Goal: Entertainment & Leisure: Consume media (video, audio)

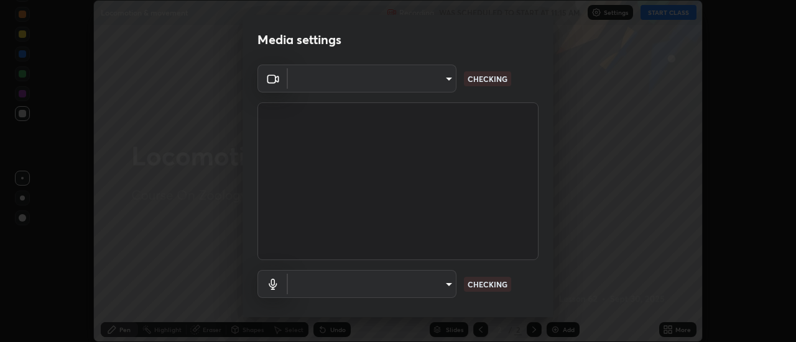
scroll to position [65, 0]
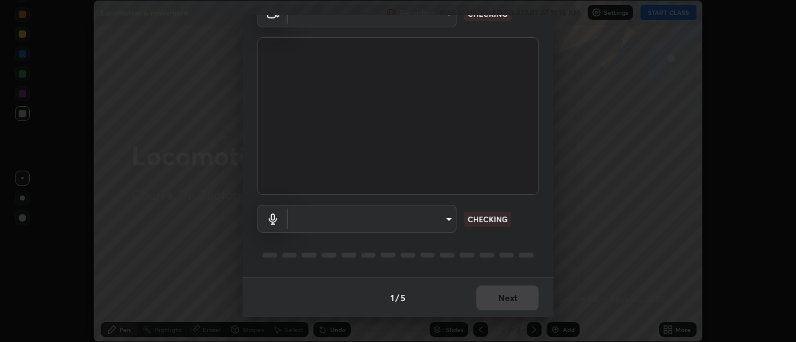
type input "7146dcbbdcde5fe3b2aae6e474f3993d16773ae1ef1a3c535206ea0346673fab"
type input "default"
click at [490, 310] on div "1 / 5 Next" at bounding box center [397, 298] width 311 height 40
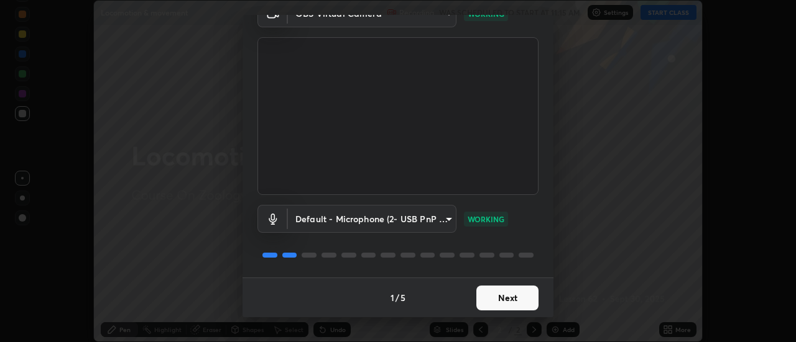
click at [503, 304] on button "Next" at bounding box center [507, 298] width 62 height 25
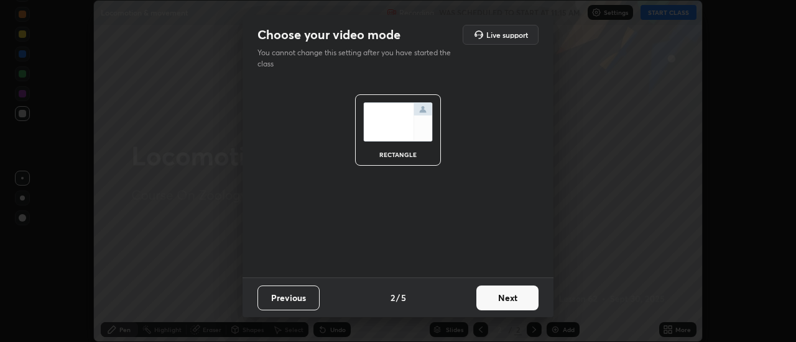
scroll to position [0, 0]
click at [506, 304] on button "Next" at bounding box center [507, 298] width 62 height 25
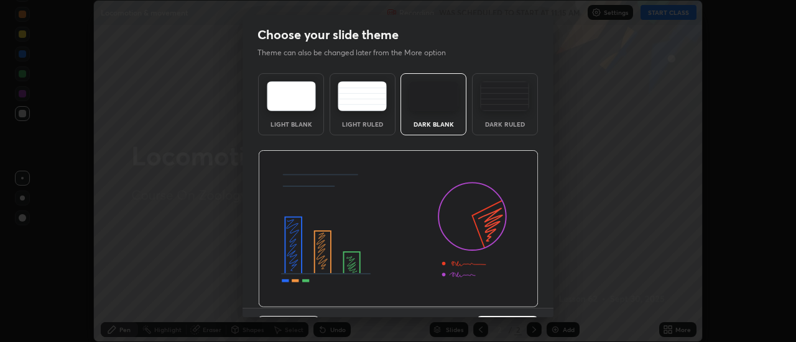
click at [507, 299] on img at bounding box center [398, 229] width 280 height 158
click at [508, 296] on img at bounding box center [398, 229] width 280 height 158
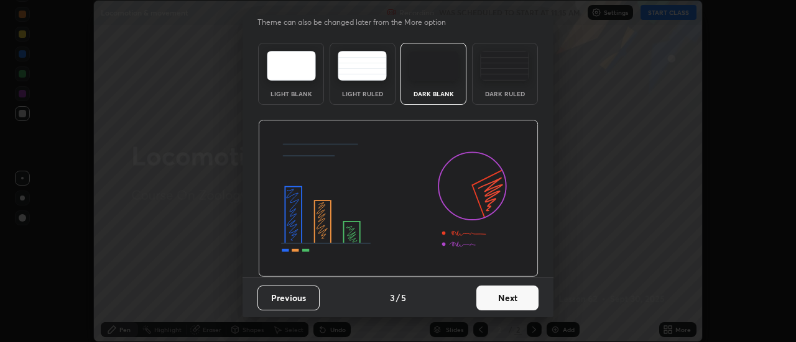
click at [500, 301] on button "Next" at bounding box center [507, 298] width 62 height 25
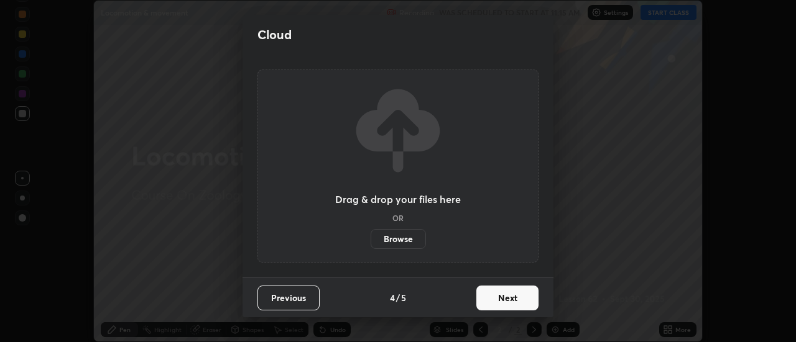
scroll to position [0, 0]
click at [502, 302] on button "Next" at bounding box center [507, 298] width 62 height 25
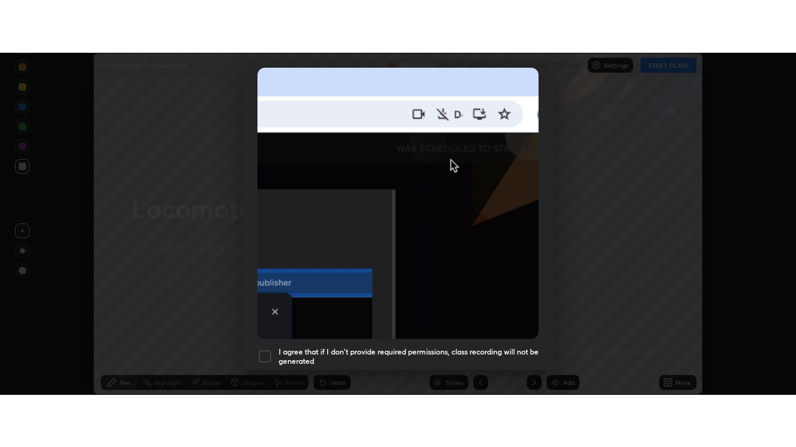
scroll to position [319, 0]
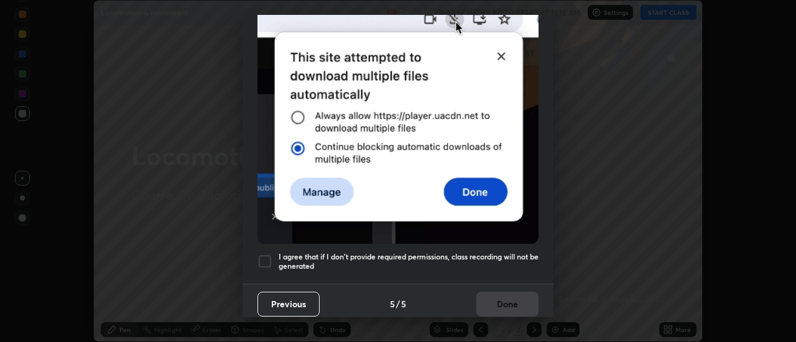
click at [262, 258] on div at bounding box center [264, 261] width 15 height 15
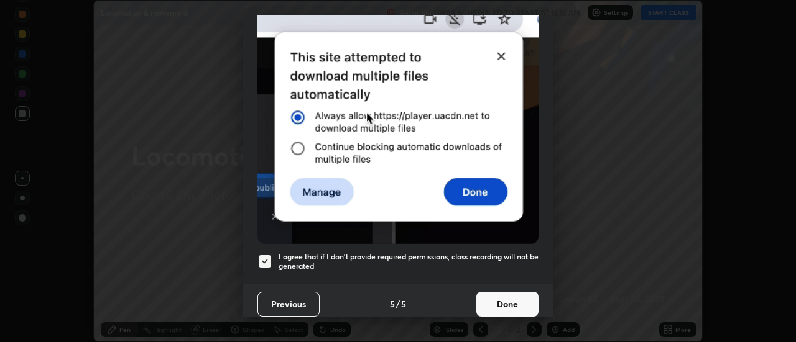
click at [504, 296] on button "Done" at bounding box center [507, 304] width 62 height 25
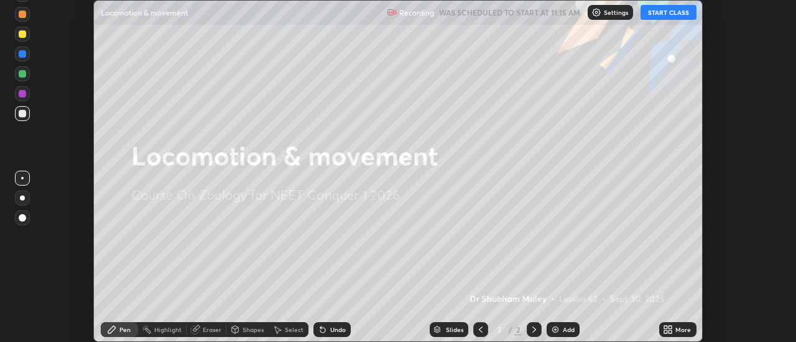
click at [654, 9] on button "START CLASS" at bounding box center [668, 12] width 56 height 15
click at [671, 331] on icon at bounding box center [670, 332] width 3 height 3
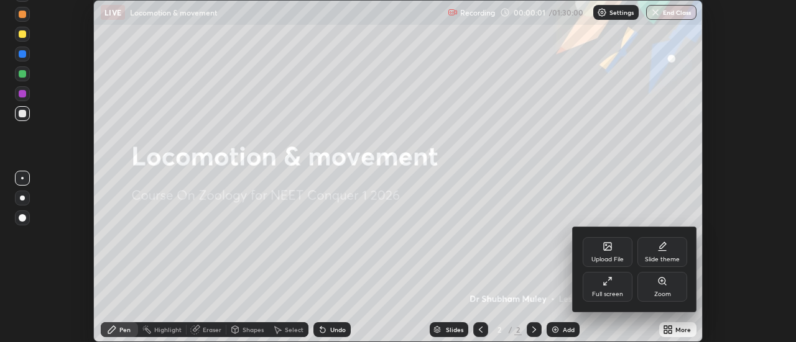
click at [608, 293] on div "Full screen" at bounding box center [607, 294] width 31 height 6
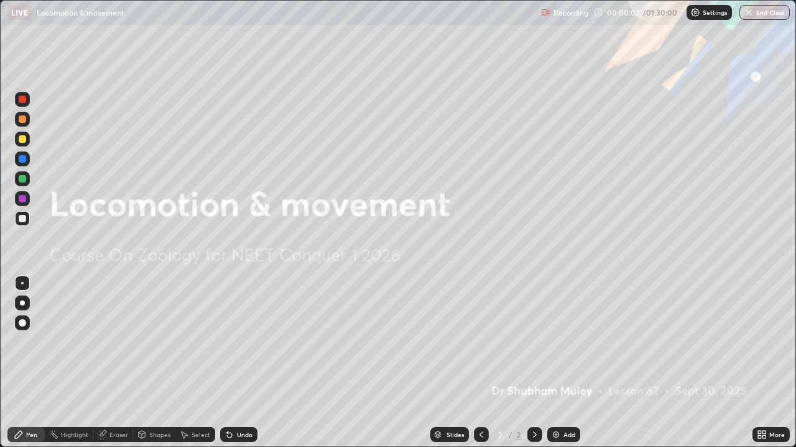
scroll to position [447, 796]
